Goal: Task Accomplishment & Management: Manage account settings

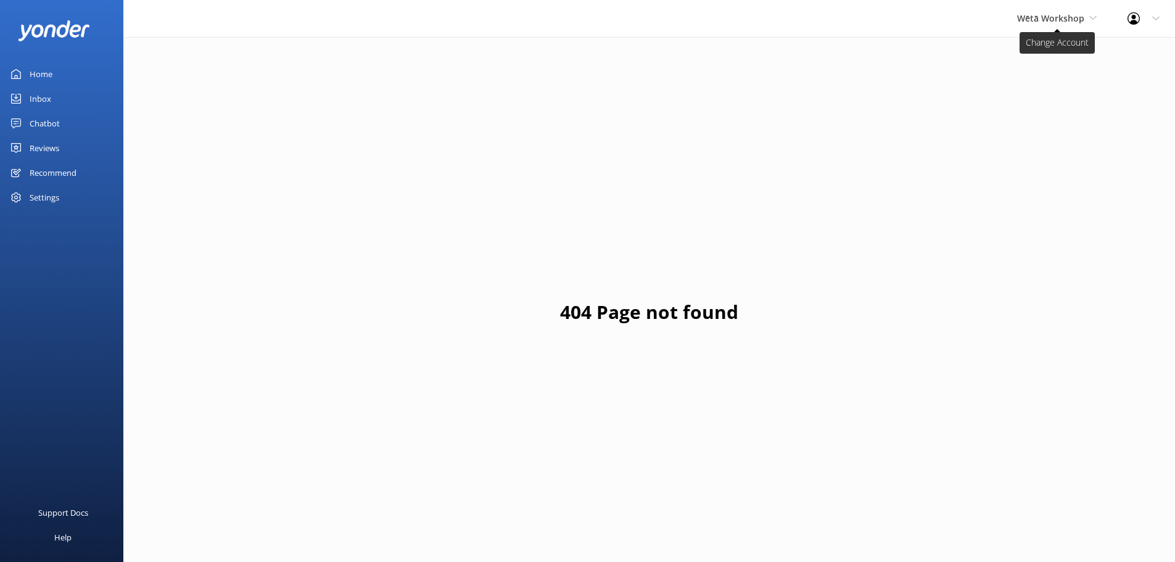
click at [1047, 15] on span "Wētā Workshop" at bounding box center [1050, 18] width 67 height 12
click at [1057, 84] on link "Wētā Workshop Unleashed" at bounding box center [1062, 82] width 123 height 30
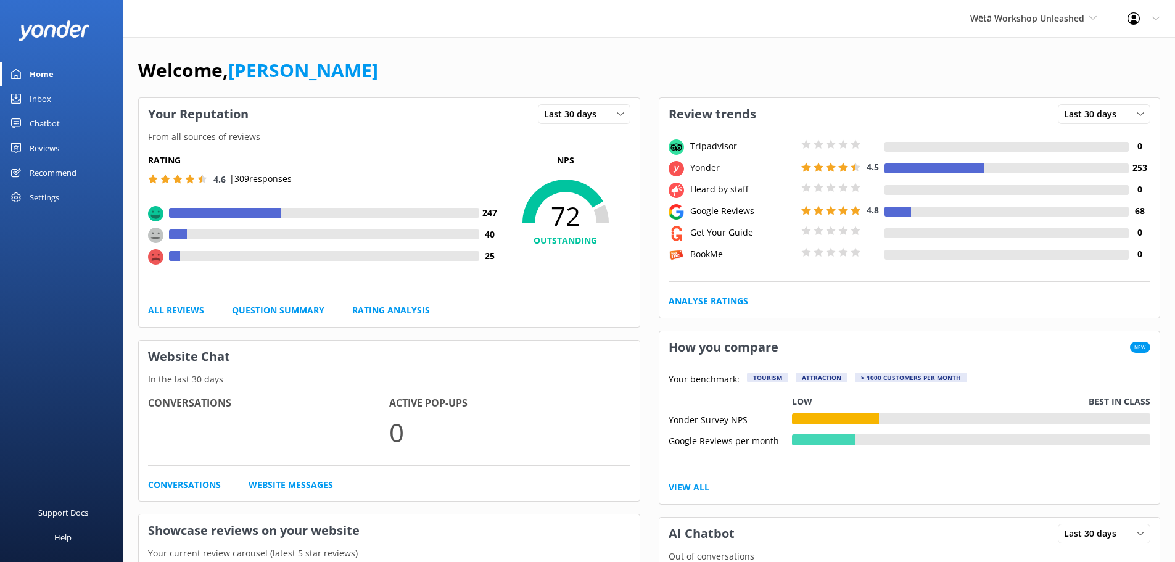
click at [58, 195] on div "Settings" at bounding box center [45, 197] width 30 height 25
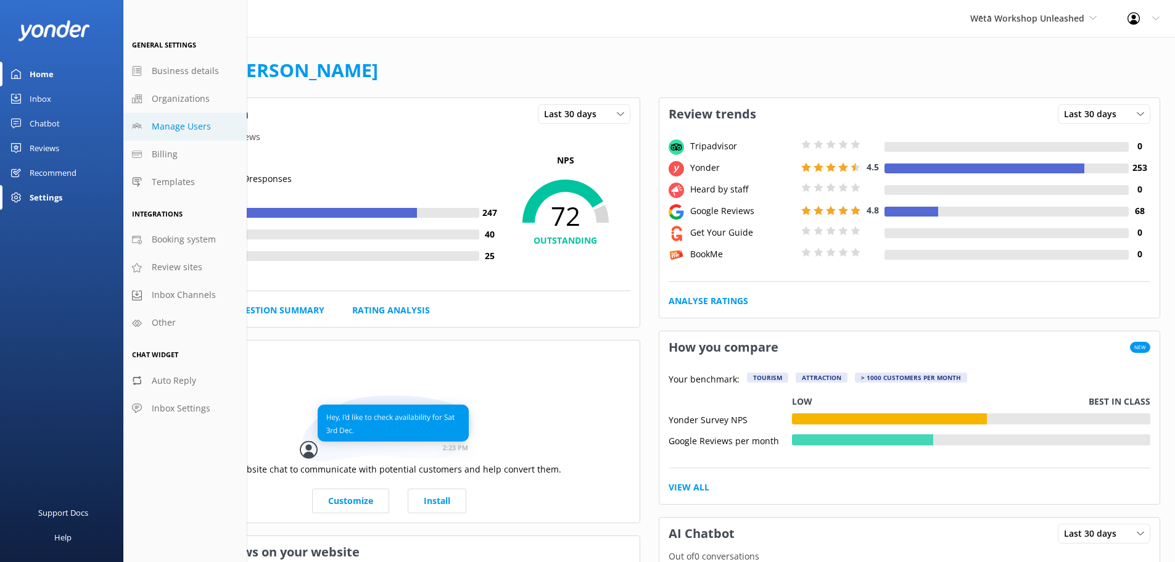
click at [201, 121] on span "Manage Users" at bounding box center [181, 127] width 59 height 14
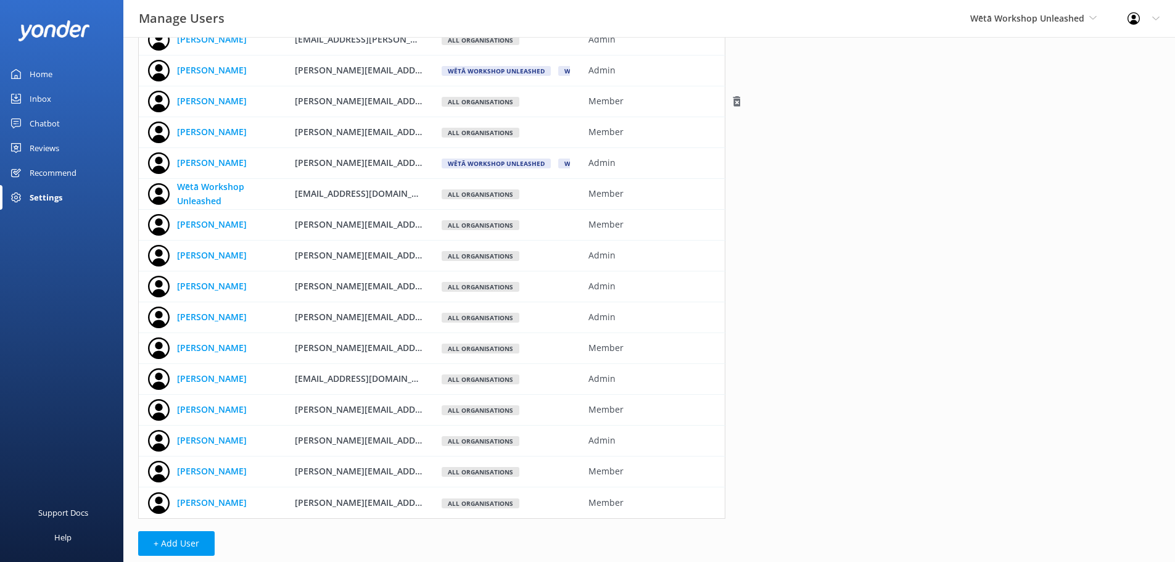
scroll to position [142, 0]
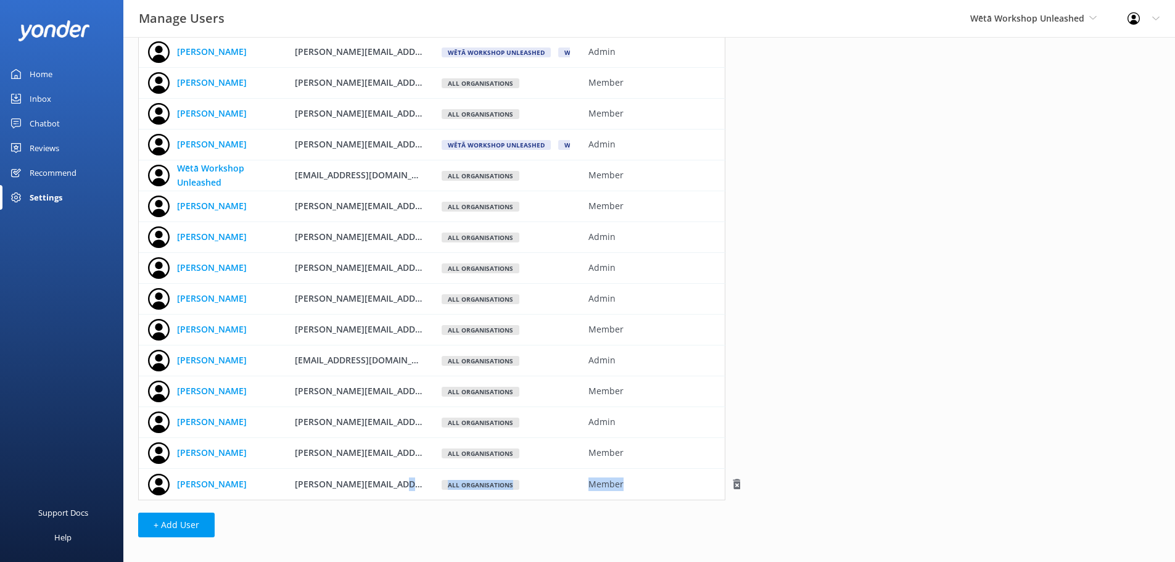
drag, startPoint x: 627, startPoint y: 485, endPoint x: 408, endPoint y: 486, distance: 219.5
click at [408, 486] on div "[PERSON_NAME] [PERSON_NAME][EMAIL_ADDRESS][PERSON_NAME][DOMAIN_NAME] All organi…" at bounding box center [431, 484] width 587 height 31
click at [595, 495] on div "Member" at bounding box center [652, 484] width 147 height 31
click at [226, 486] on link "[PERSON_NAME]" at bounding box center [212, 484] width 70 height 14
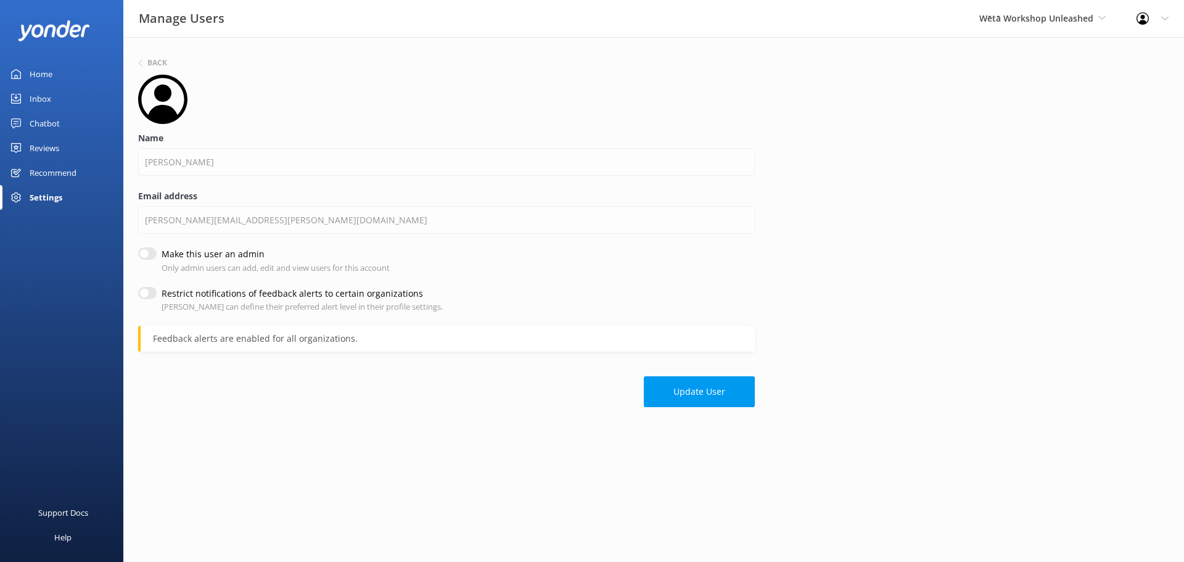
click at [199, 345] on div "Feedback alerts are enabled for all organizations." at bounding box center [446, 339] width 617 height 26
click at [703, 385] on button "Update User" at bounding box center [699, 391] width 111 height 31
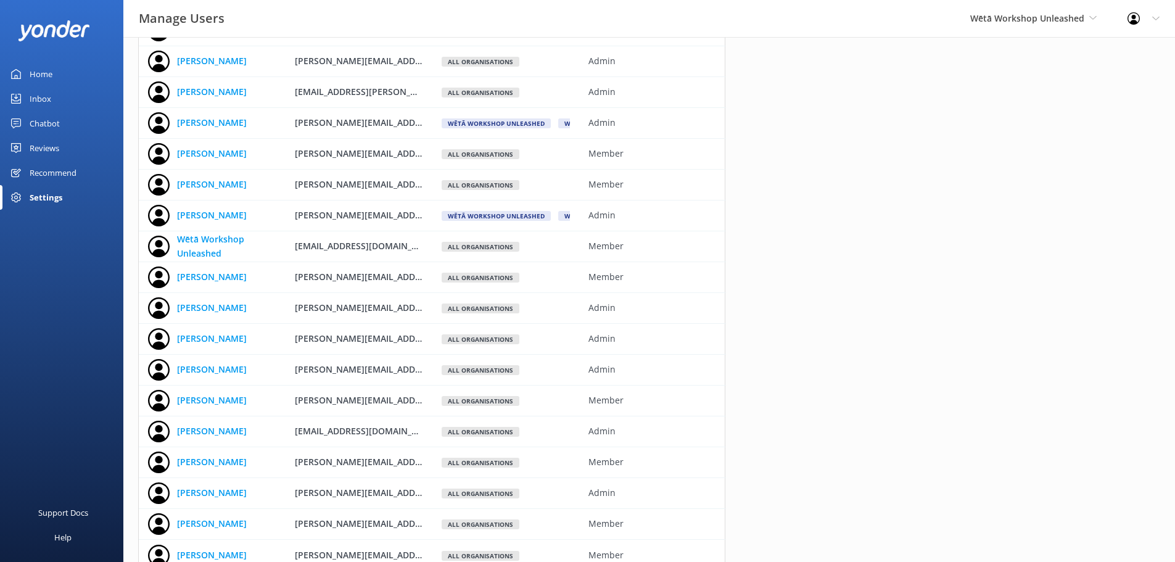
scroll to position [142, 0]
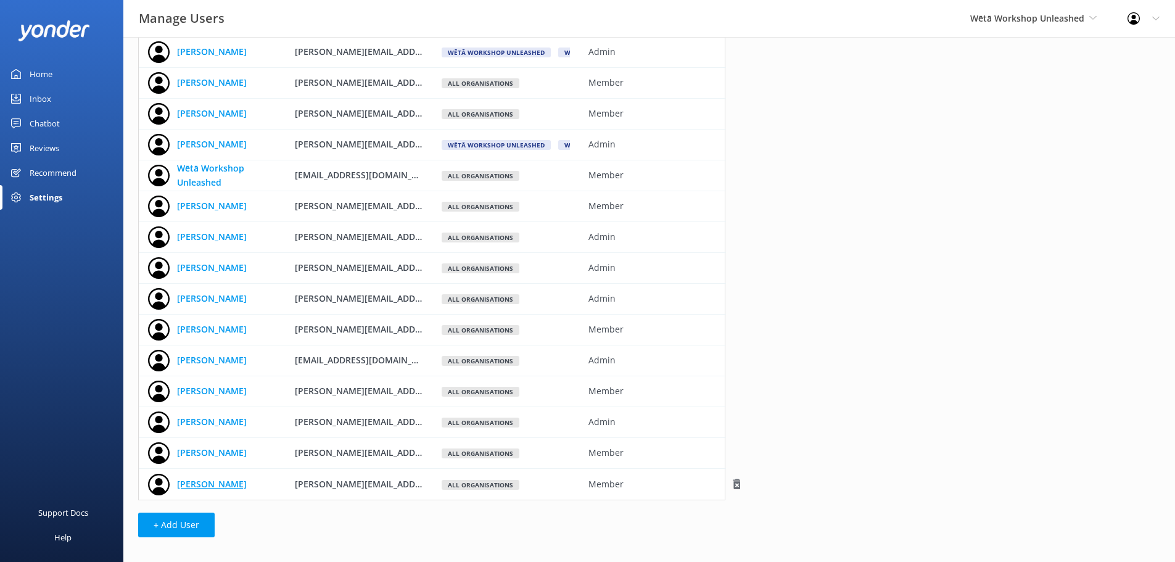
click at [195, 486] on link "[PERSON_NAME]" at bounding box center [212, 484] width 70 height 14
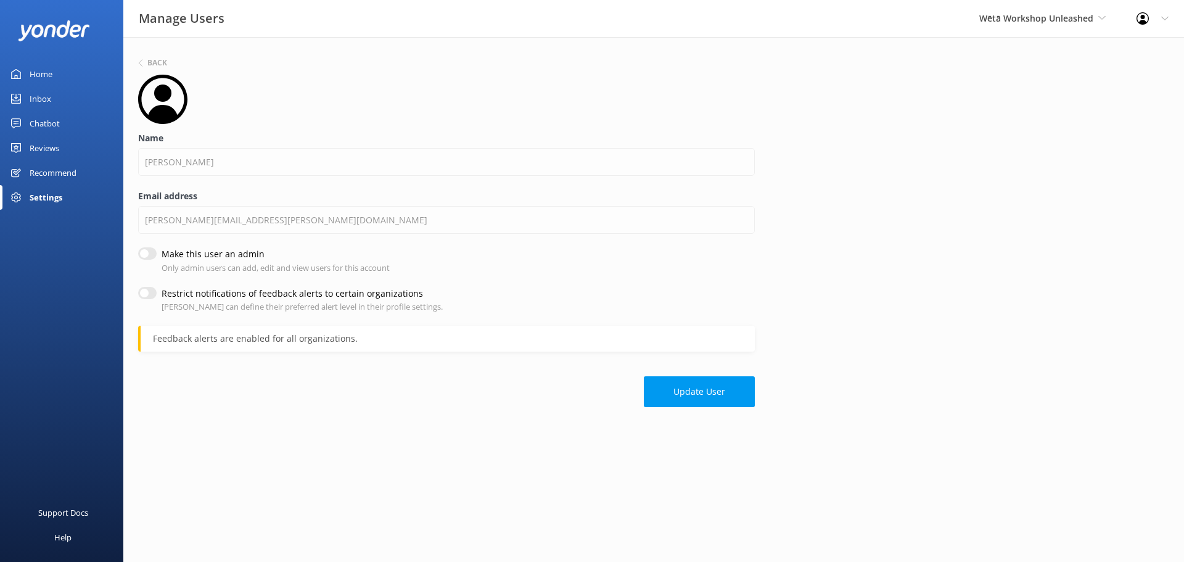
click at [352, 204] on div "Email address [PERSON_NAME][EMAIL_ADDRESS][PERSON_NAME][DOMAIN_NAME]" at bounding box center [446, 218] width 617 height 58
click at [171, 178] on div "Name [PERSON_NAME]" at bounding box center [446, 160] width 617 height 58
click at [149, 62] on h6 "Back" at bounding box center [157, 62] width 20 height 7
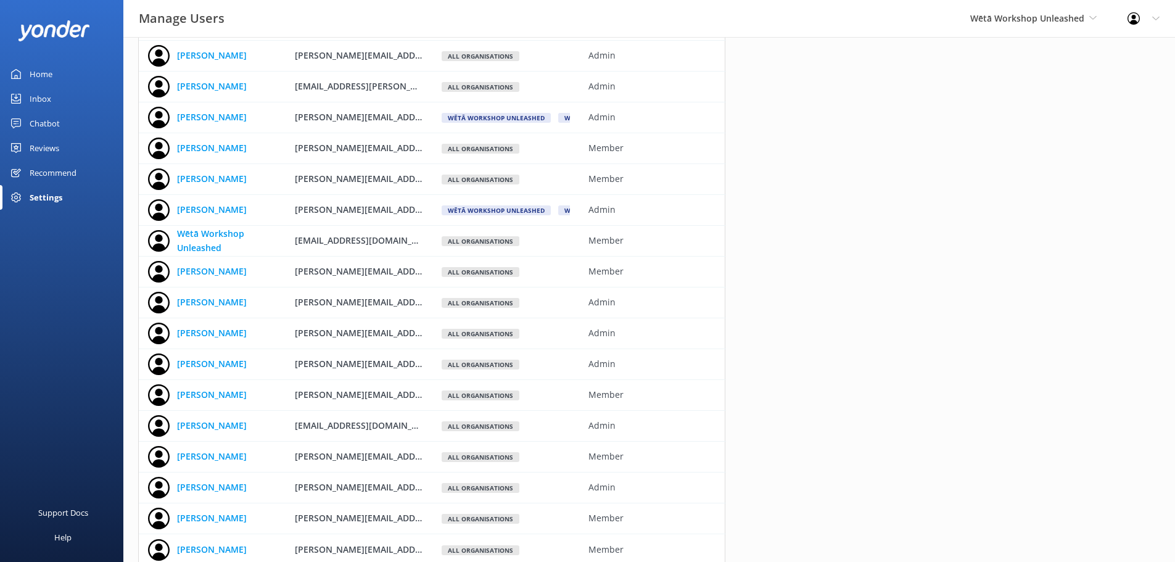
scroll to position [99, 0]
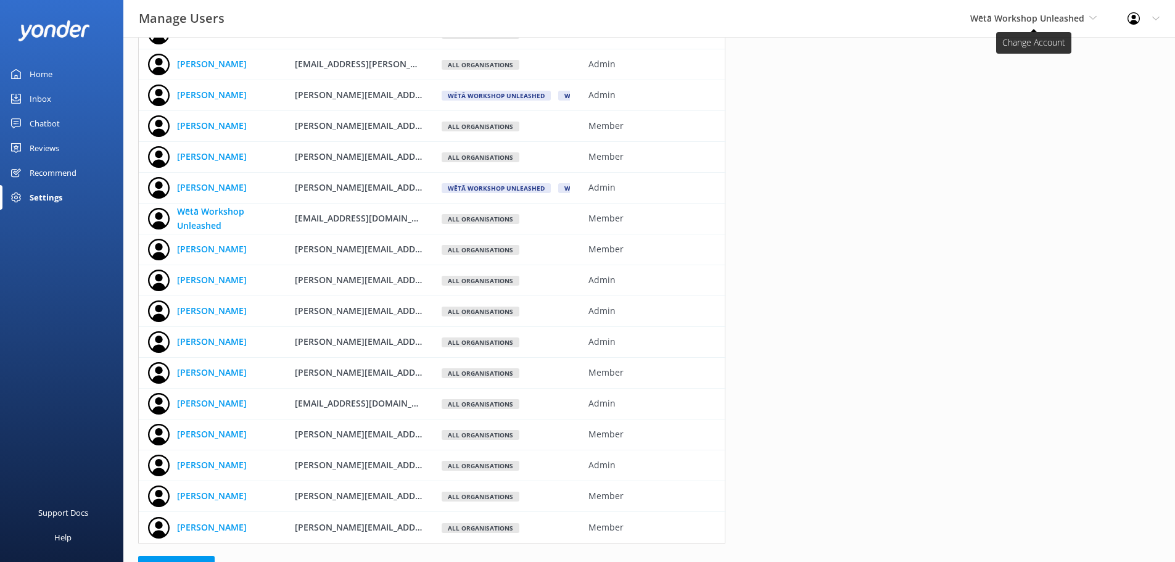
click at [1056, 21] on span "Wētā Workshop Unleashed" at bounding box center [1027, 18] width 114 height 12
click at [931, 223] on div "Name Email Notifications Role [PERSON_NAME] [PERSON_NAME][EMAIL_ADDRESS][DOMAIN…" at bounding box center [648, 271] width 1051 height 667
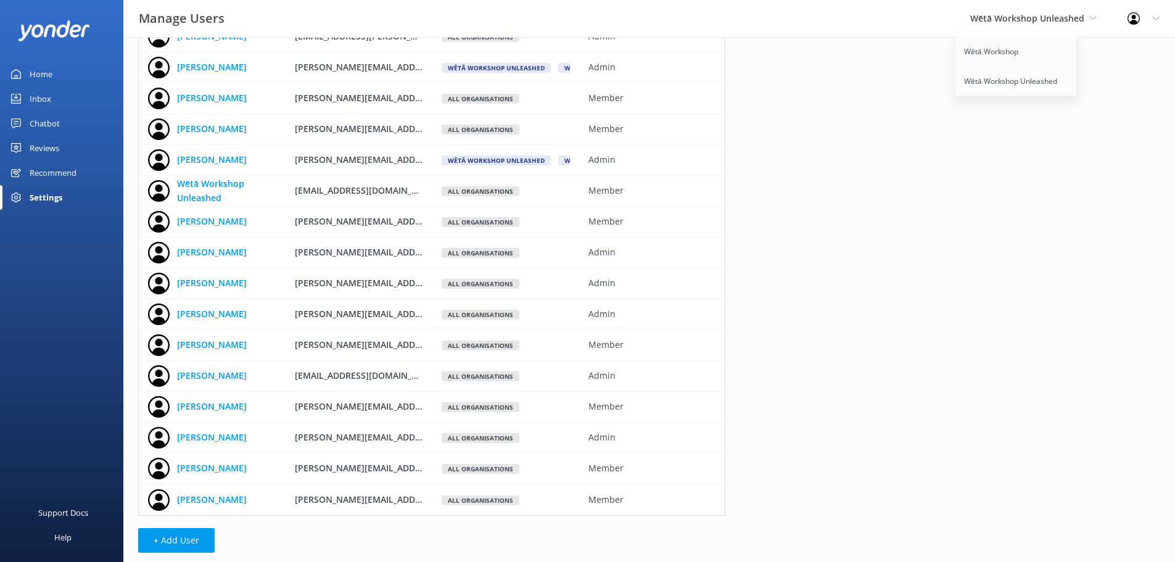
scroll to position [142, 0]
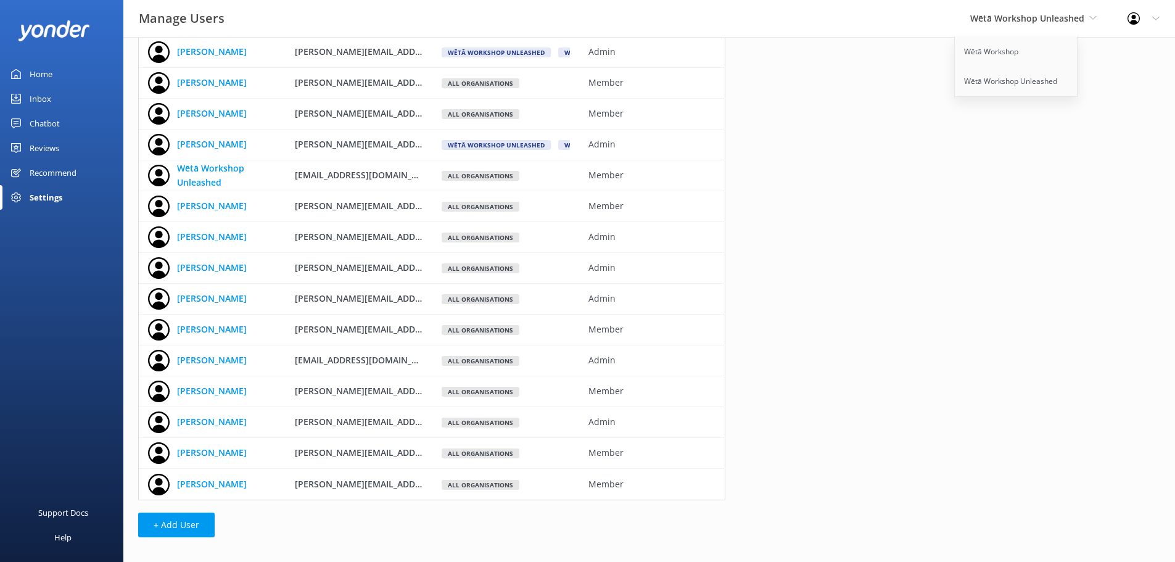
drag, startPoint x: 938, startPoint y: 126, endPoint x: 942, endPoint y: 117, distance: 9.7
click at [938, 126] on div "Name Email Notifications Role [PERSON_NAME] [PERSON_NAME][EMAIL_ADDRESS][DOMAIN…" at bounding box center [648, 228] width 1051 height 667
click at [980, 59] on link "Wētā Workshop" at bounding box center [1015, 52] width 123 height 30
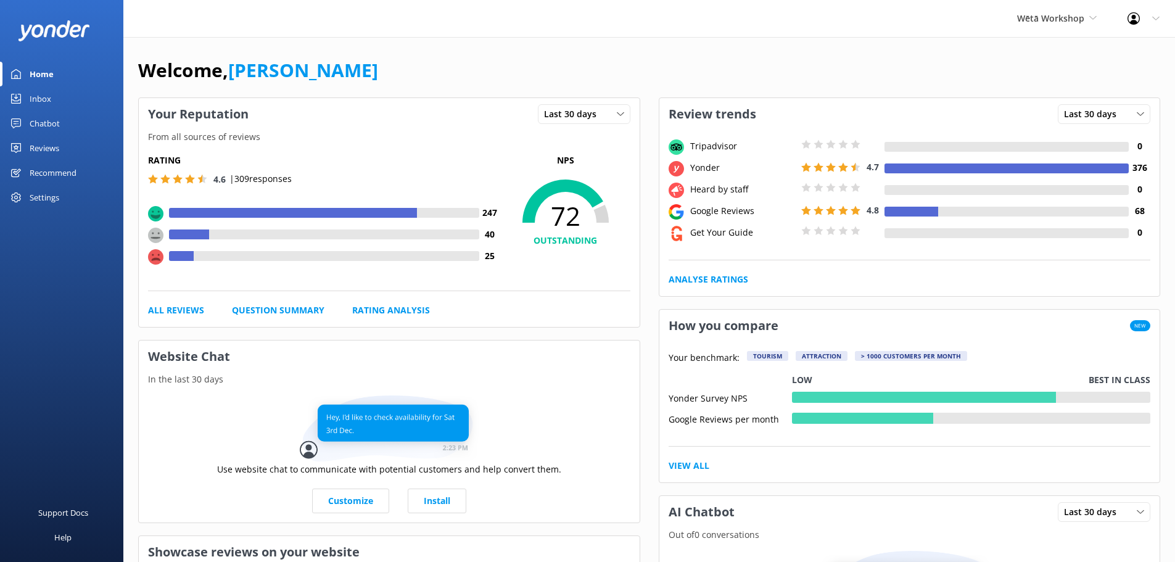
click at [35, 202] on div "Settings" at bounding box center [45, 197] width 30 height 25
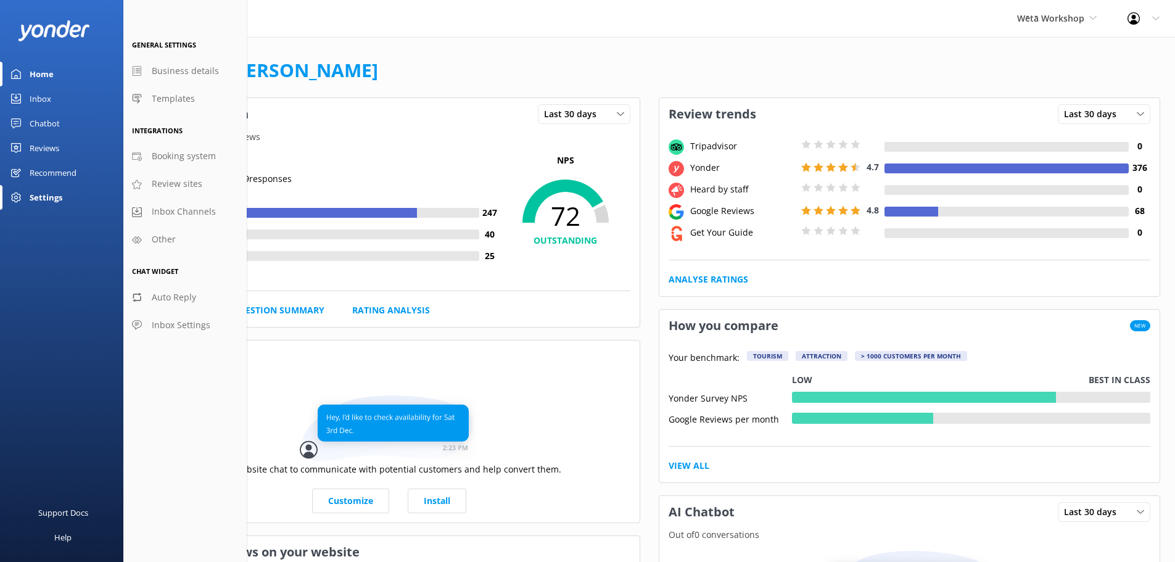
click at [731, 57] on div "Welcome, [PERSON_NAME]" at bounding box center [649, 76] width 1022 height 42
